Goal: Information Seeking & Learning: Learn about a topic

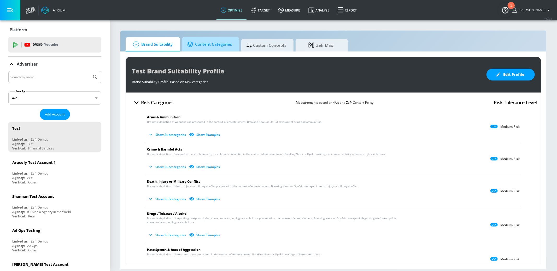
click at [205, 44] on span "Content Categories" at bounding box center [209, 44] width 45 height 13
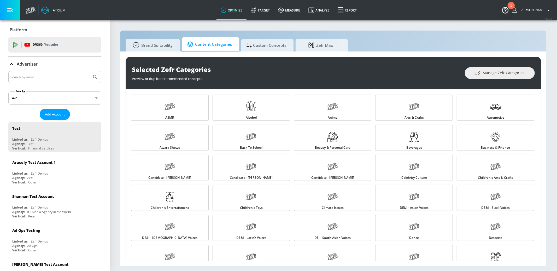
click at [15, 7] on button "button" at bounding box center [10, 10] width 20 height 20
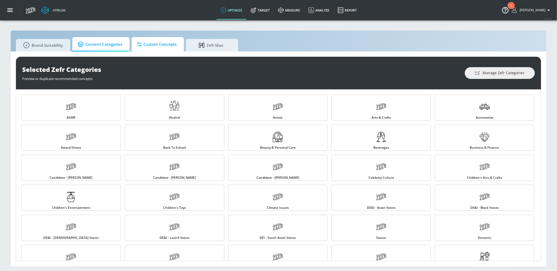
click at [162, 49] on span "Custom Concepts" at bounding box center [157, 44] width 40 height 13
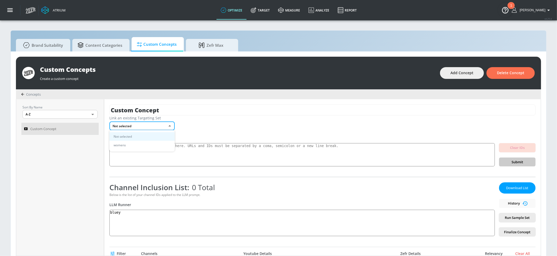
click at [153, 125] on body "Atrium optimize Target measure Analyze Report optimize Target measure Analyze R…" at bounding box center [278, 130] width 557 height 261
click at [141, 146] on li "womens" at bounding box center [141, 145] width 65 height 9
type input "1396fb46-3dbb-4efe-91ee-eb34cccd12f9"
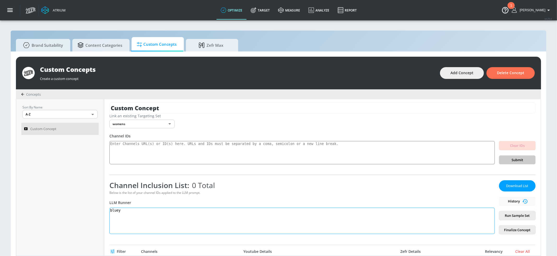
drag, startPoint x: 127, startPoint y: 211, endPoint x: 99, endPoint y: 206, distance: 29.0
click at [99, 206] on div "Sort By Name A-Z ASC ​ Custom Concept Custom Concept Link an existing Targeting…" at bounding box center [278, 177] width 525 height 156
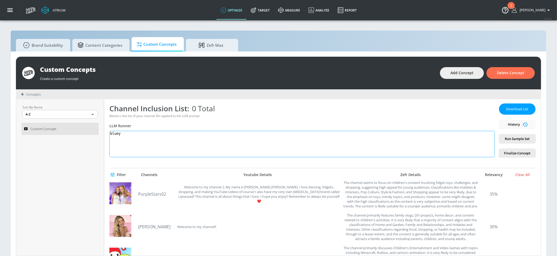
scroll to position [79, 0]
click at [90, 41] on span "Content Categories" at bounding box center [100, 44] width 45 height 13
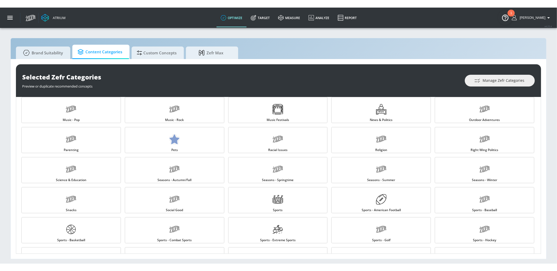
scroll to position [426, 0]
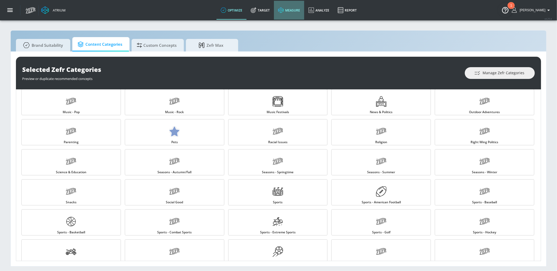
click at [297, 9] on link "measure" at bounding box center [289, 10] width 30 height 19
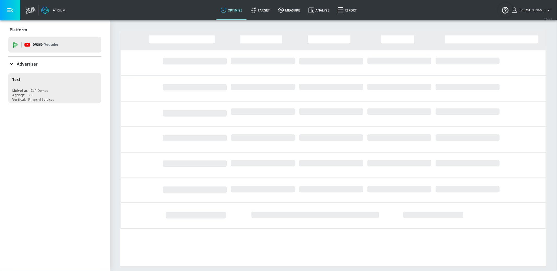
drag, startPoint x: 25, startPoint y: 66, endPoint x: 43, endPoint y: 85, distance: 25.5
click at [25, 66] on p "Advertiser" at bounding box center [27, 64] width 21 height 6
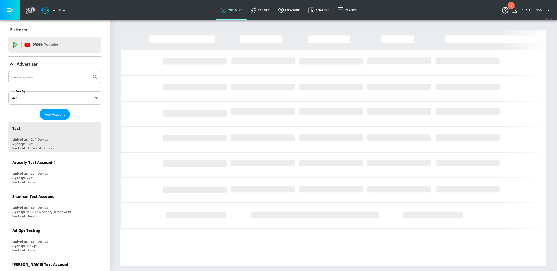
click at [34, 78] on input "Search by name" at bounding box center [49, 77] width 79 height 7
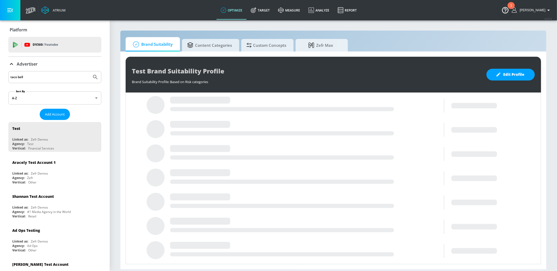
type input "taco bell"
click at [90, 71] on button "Submit Search" at bounding box center [95, 76] width 11 height 11
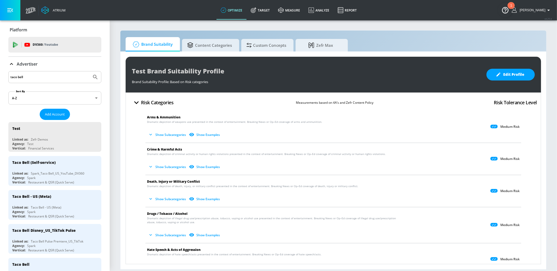
drag, startPoint x: 62, startPoint y: 161, endPoint x: 1, endPoint y: 16, distance: 156.6
click at [62, 161] on div "Taco Bell (Self-service)" at bounding box center [56, 162] width 88 height 13
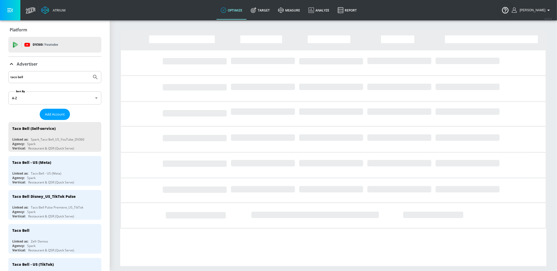
click at [15, 9] on button "button" at bounding box center [10, 10] width 20 height 20
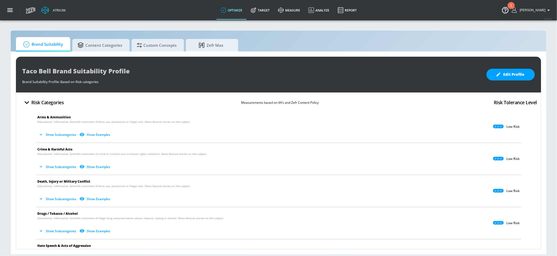
click at [93, 133] on button "Show Examples" at bounding box center [95, 134] width 34 height 9
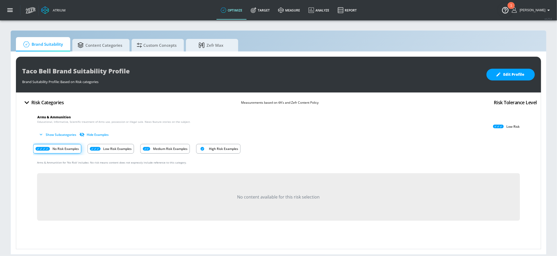
click at [107, 147] on p "Low Risk Examples" at bounding box center [117, 148] width 28 height 5
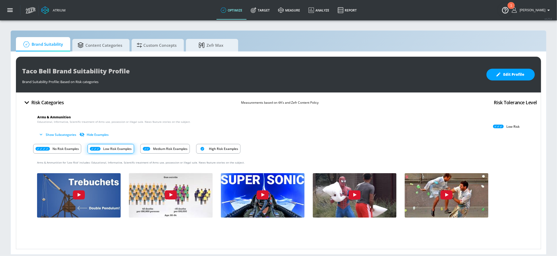
click at [68, 149] on p "No Risk Examples" at bounding box center [66, 148] width 26 height 5
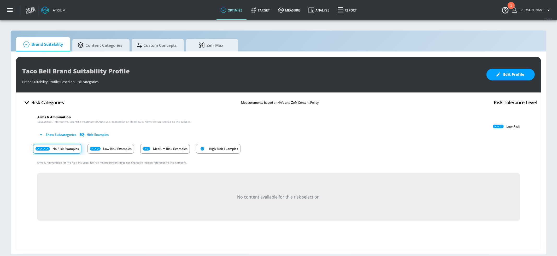
click at [102, 149] on div "Low Risk Examples" at bounding box center [111, 149] width 46 height 10
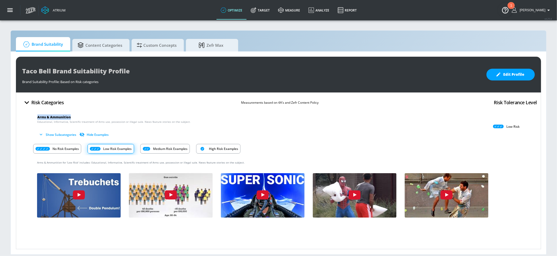
drag, startPoint x: 37, startPoint y: 116, endPoint x: 73, endPoint y: 118, distance: 36.6
click at [73, 118] on li "Arms & Ammunition Educational, Informative, Scientific treatment of Arms use, p…" at bounding box center [278, 127] width 491 height 32
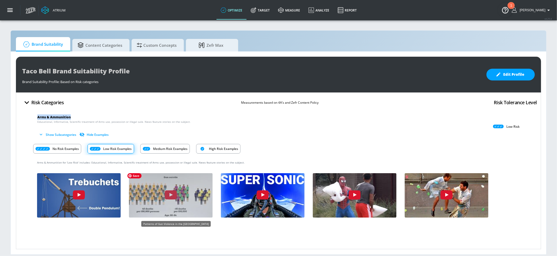
click at [170, 211] on img "coUJ-TiR2qU" at bounding box center [171, 197] width 92 height 52
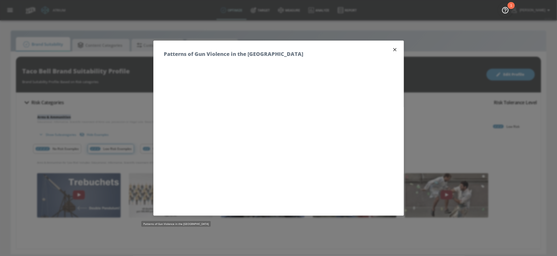
click at [395, 48] on icon "button" at bounding box center [395, 50] width 6 height 6
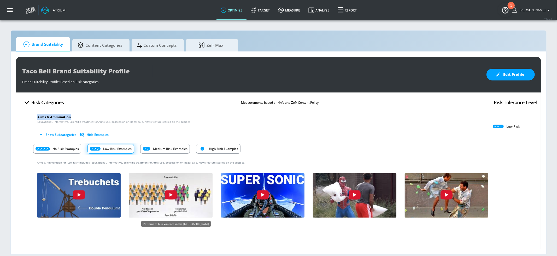
click at [161, 147] on p "Medium Risk Examples" at bounding box center [170, 148] width 34 height 5
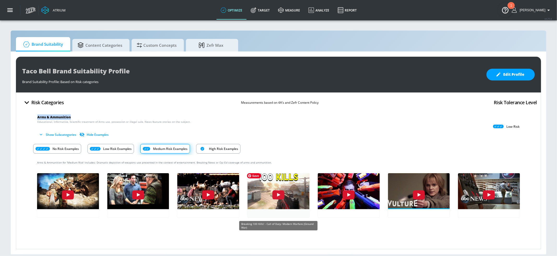
click at [256, 186] on img "6FVD1AU9q-k" at bounding box center [279, 190] width 68 height 38
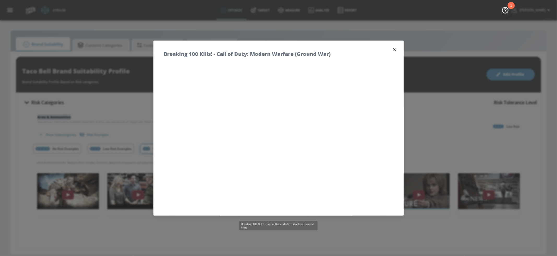
click at [397, 50] on icon "button" at bounding box center [395, 50] width 6 height 6
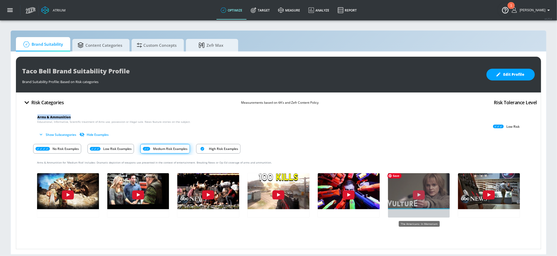
click at [438, 197] on img "AGrnq31SPYA" at bounding box center [419, 190] width 68 height 38
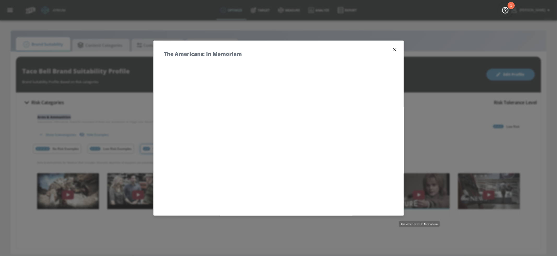
click at [394, 50] on icon "button" at bounding box center [395, 50] width 6 height 6
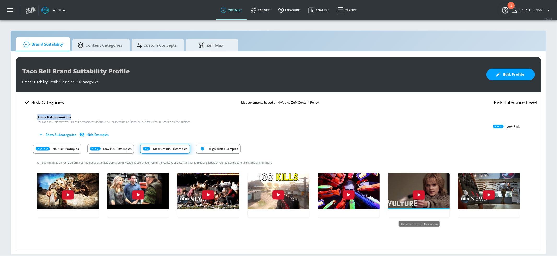
click at [226, 147] on p "High Risk Examples" at bounding box center [223, 148] width 29 height 5
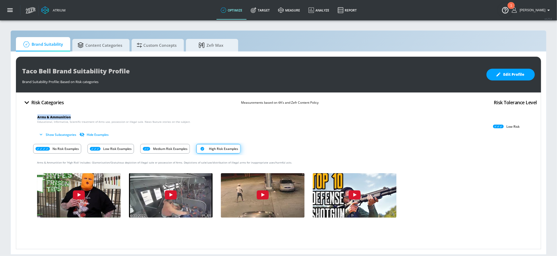
click at [48, 132] on button "Show Subcategories" at bounding box center [57, 134] width 41 height 9
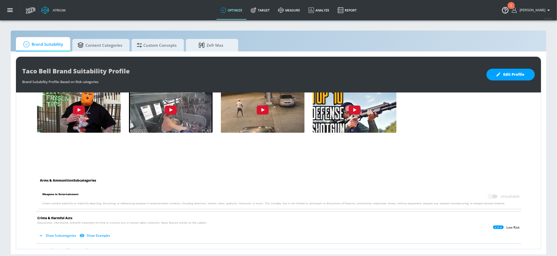
scroll to position [8, 0]
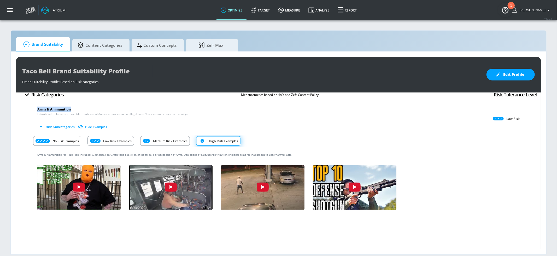
click at [159, 141] on p "Medium Risk Examples" at bounding box center [170, 140] width 34 height 5
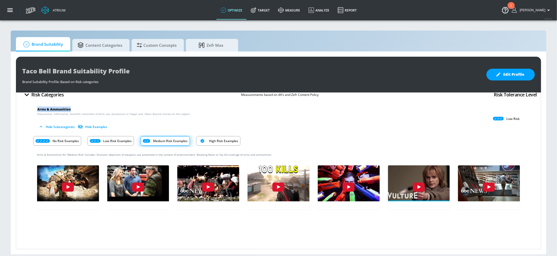
click at [214, 142] on p "High Risk Examples" at bounding box center [223, 140] width 29 height 5
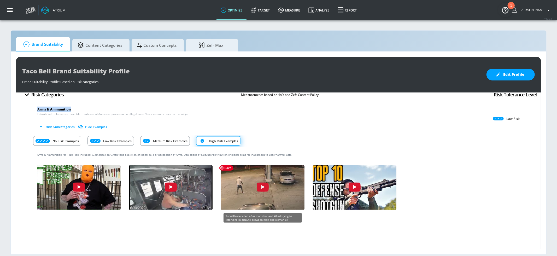
click at [257, 198] on img "HBwzeh8JrDw" at bounding box center [263, 189] width 92 height 52
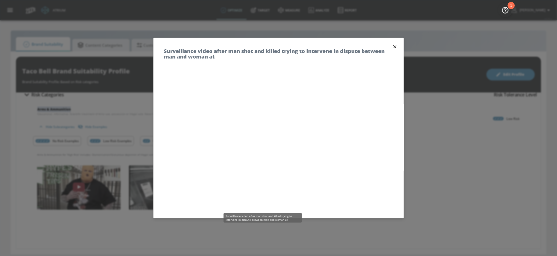
click at [394, 47] on icon "button" at bounding box center [395, 47] width 6 height 6
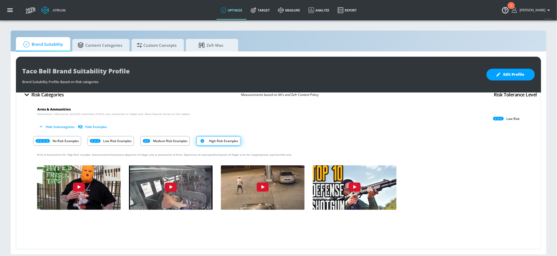
click at [445, 144] on div "No Risk Examples Low Risk Examples Medium Risk Examples High Risk Examples" at bounding box center [278, 141] width 491 height 13
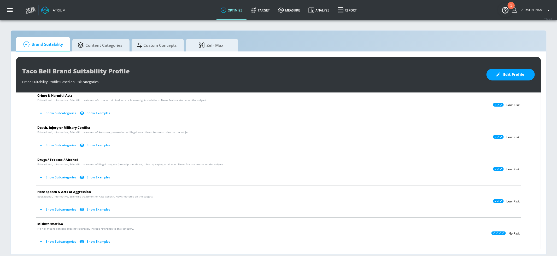
scroll to position [208, 0]
click at [61, 176] on button "Show Subcategories" at bounding box center [57, 177] width 41 height 9
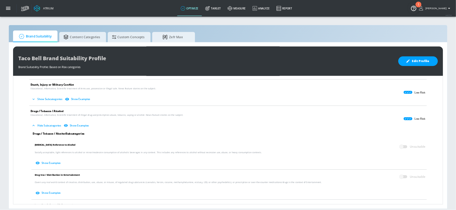
scroll to position [233, 0]
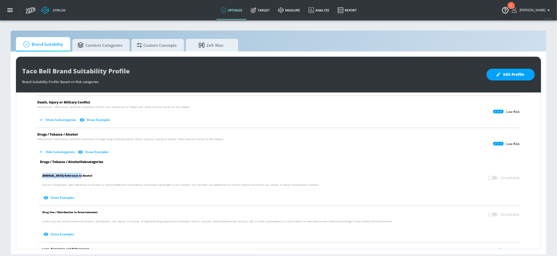
drag, startPoint x: 43, startPoint y: 175, endPoint x: 86, endPoint y: 175, distance: 43.4
click at [86, 175] on p "[MEDICAL_DATA] Reference to Alcohol Unsuitable" at bounding box center [281, 178] width 478 height 10
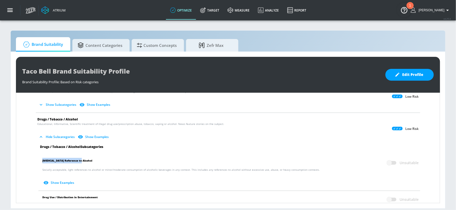
scroll to position [247, 0]
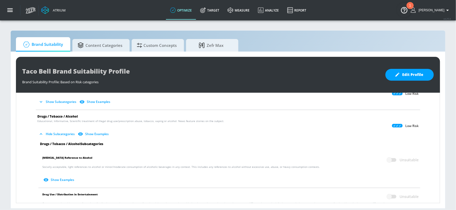
click at [139, 153] on li "[MEDICAL_DATA] Reference to Alcohol Unsuitable Socially acceptable, light refer…" at bounding box center [229, 169] width 387 height 36
click at [67, 179] on button "Show Examples" at bounding box center [59, 179] width 34 height 9
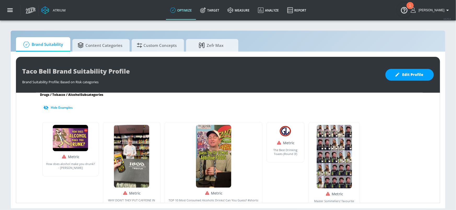
scroll to position [330, 0]
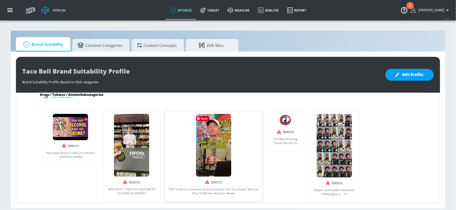
click at [215, 160] on img at bounding box center [213, 145] width 35 height 63
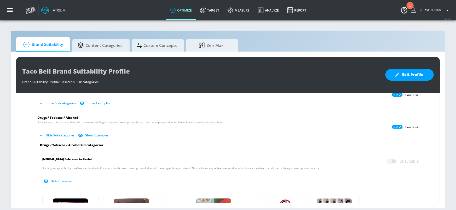
scroll to position [243, 0]
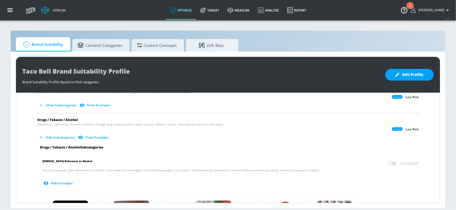
click at [97, 135] on button "Show Examples" at bounding box center [94, 137] width 34 height 9
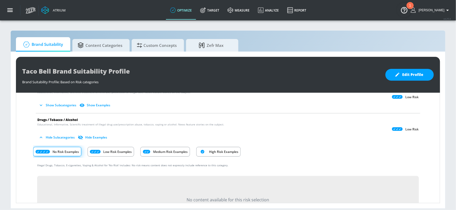
click at [233, 152] on p "High Risk Examples" at bounding box center [223, 151] width 29 height 5
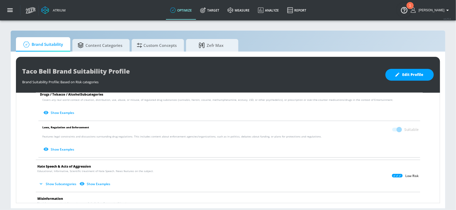
scroll to position [614, 0]
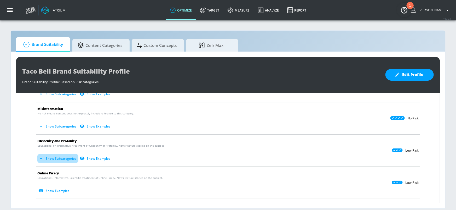
click at [63, 159] on button "Show Subcategories" at bounding box center [57, 158] width 41 height 9
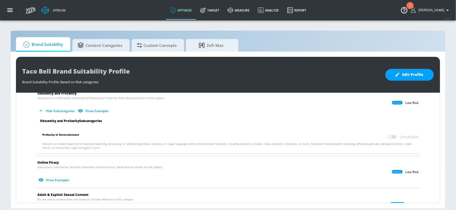
scroll to position [751, 0]
drag, startPoint x: 43, startPoint y: 134, endPoint x: 83, endPoint y: 135, distance: 40.5
click at [83, 135] on p "Profanity in Entertainment Unsuitable" at bounding box center [230, 136] width 376 height 10
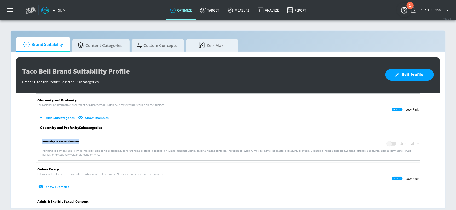
scroll to position [742, 0]
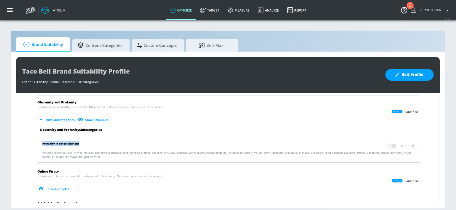
click at [91, 149] on p "Profanity in Entertainment Unsuitable" at bounding box center [230, 146] width 376 height 10
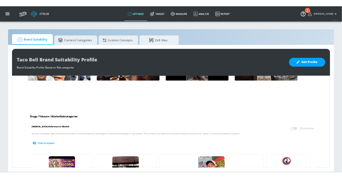
scroll to position [357, 0]
